Goal: Task Accomplishment & Management: Complete application form

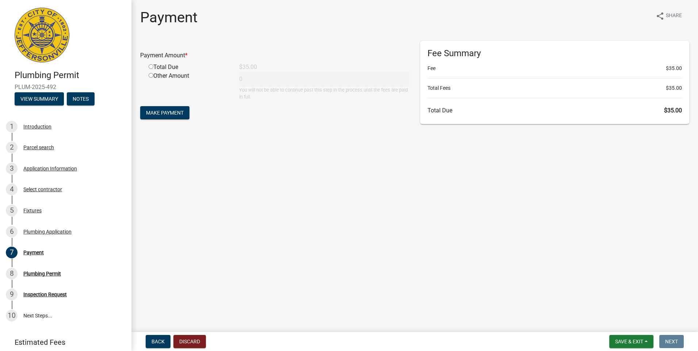
click at [150, 67] on input "radio" at bounding box center [150, 66] width 5 height 5
radio input "true"
type input "35"
click at [169, 119] on button "Make Payment" at bounding box center [164, 112] width 49 height 13
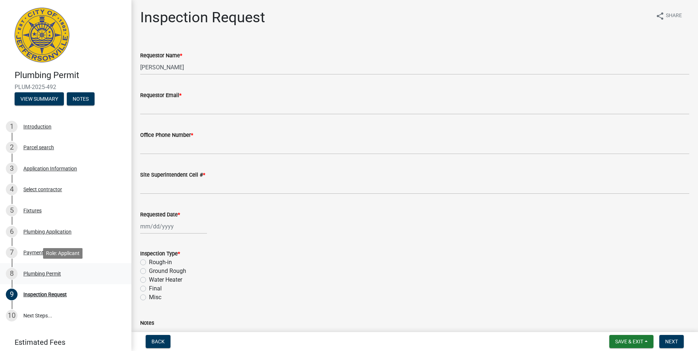
click at [42, 273] on div "Plumbing Permit" at bounding box center [42, 273] width 38 height 5
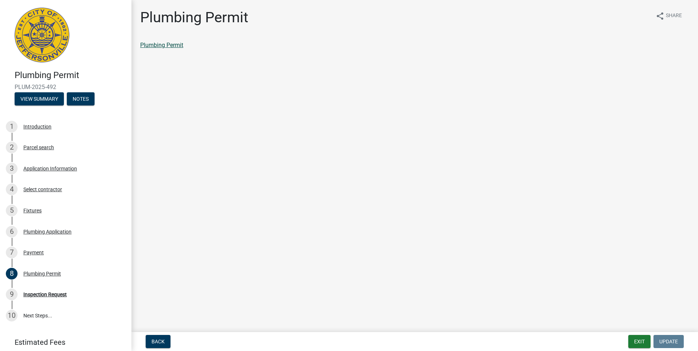
click at [158, 45] on link "Plumbing Permit" at bounding box center [161, 45] width 43 height 7
